Goal: Task Accomplishment & Management: Use online tool/utility

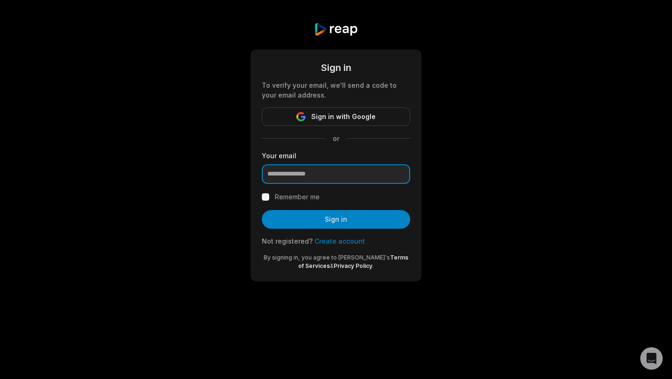
click at [370, 174] on input "email" at bounding box center [336, 174] width 148 height 20
type input "**********"
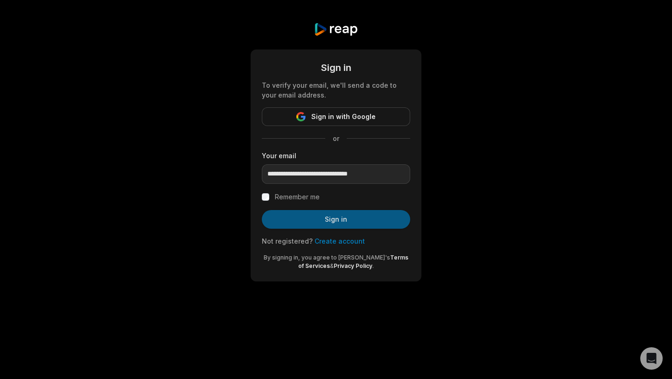
click at [280, 219] on button "Sign in" at bounding box center [336, 219] width 148 height 19
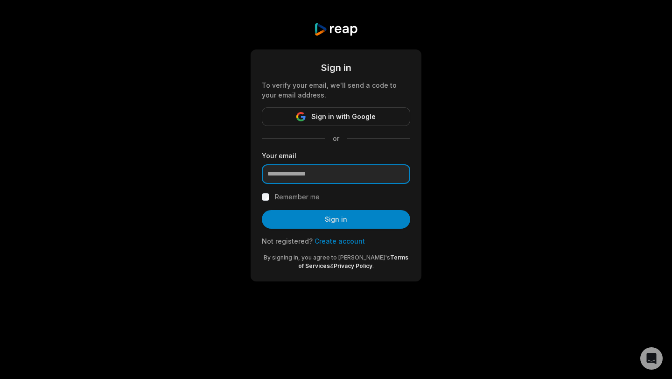
click at [275, 175] on input "email" at bounding box center [336, 174] width 148 height 20
type input "**********"
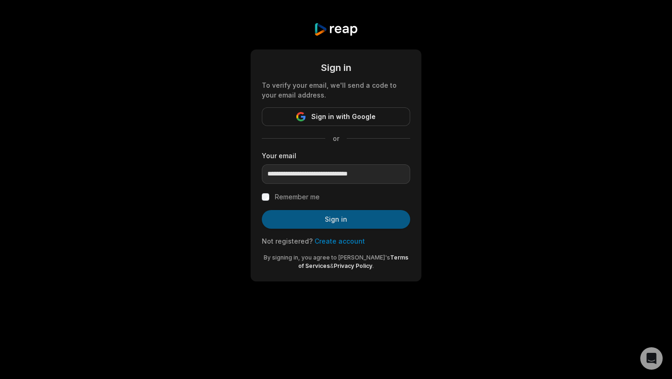
click at [274, 213] on button "Sign in" at bounding box center [336, 219] width 148 height 19
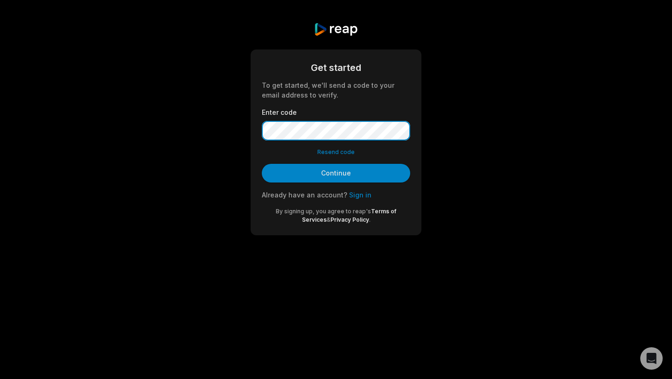
click at [262, 164] on button "Continue" at bounding box center [336, 173] width 148 height 19
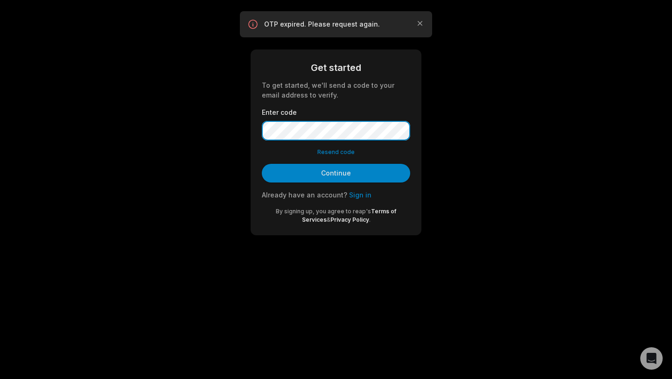
click at [262, 164] on button "Continue" at bounding box center [336, 173] width 148 height 19
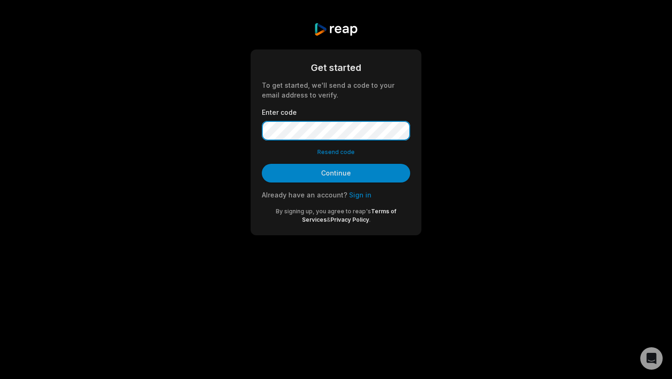
click at [262, 164] on button "Continue" at bounding box center [336, 173] width 148 height 19
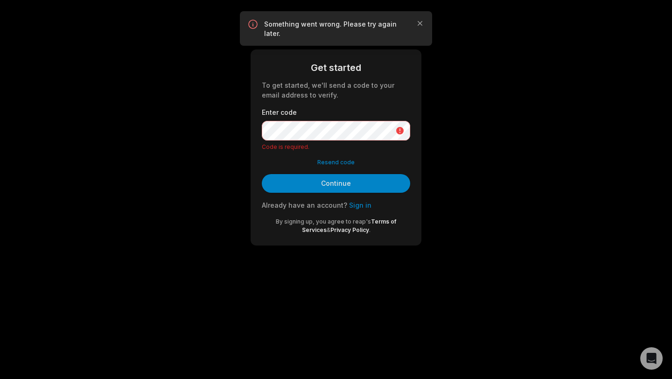
click at [325, 164] on button "Resend code" at bounding box center [335, 162] width 37 height 8
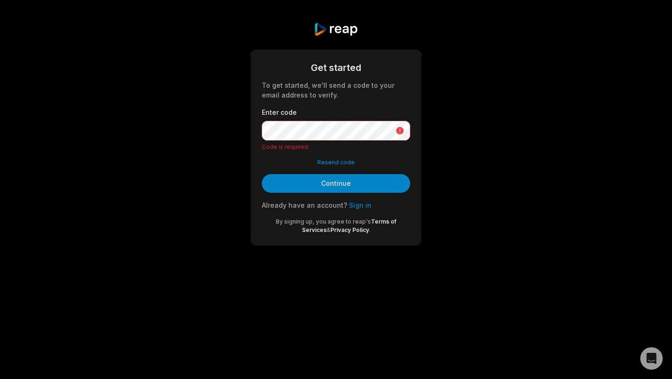
click at [325, 164] on button "Resend code" at bounding box center [335, 162] width 37 height 8
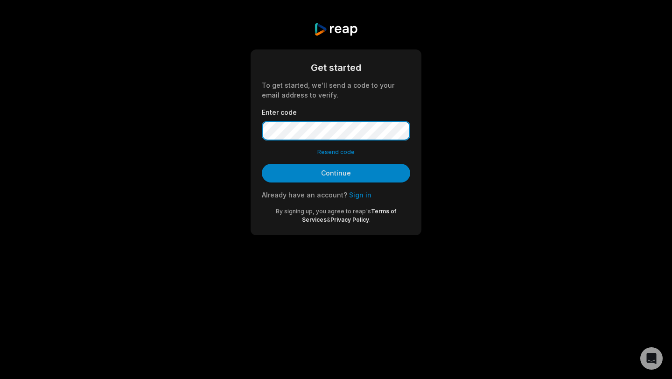
click at [262, 164] on button "Continue" at bounding box center [336, 173] width 148 height 19
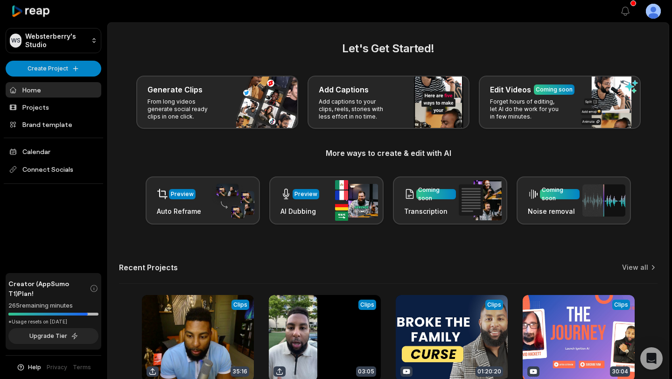
click at [309, 133] on div "Let's Get Started! Generate Clips From long videos generate social ready clips …" at bounding box center [388, 132] width 538 height 184
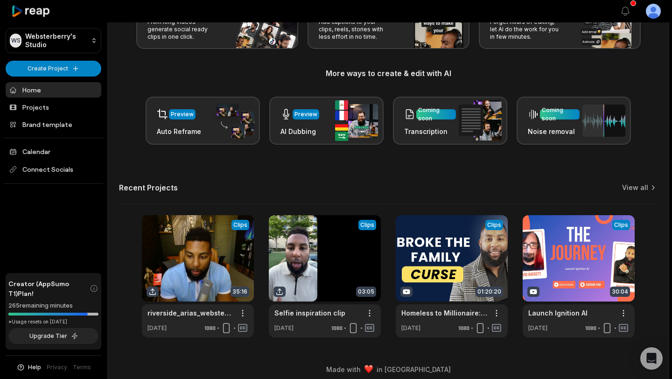
scroll to position [83, 0]
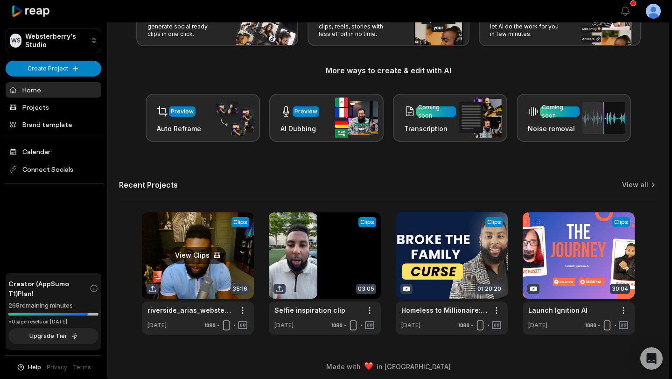
click at [194, 258] on link at bounding box center [198, 273] width 112 height 122
